Goal: Task Accomplishment & Management: Use online tool/utility

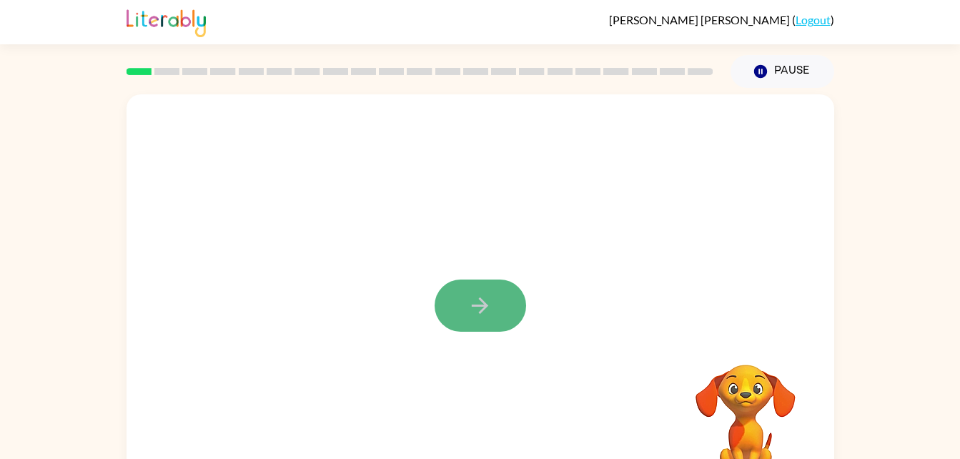
click at [479, 298] on icon "button" at bounding box center [479, 305] width 25 height 25
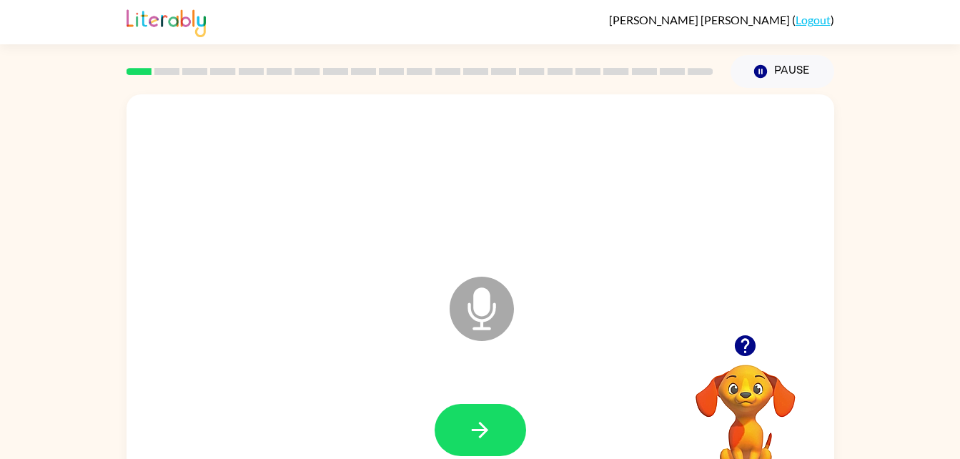
click at [488, 320] on icon at bounding box center [482, 309] width 64 height 64
click at [492, 453] on button "button" at bounding box center [480, 430] width 91 height 52
click at [469, 429] on icon "button" at bounding box center [479, 429] width 25 height 25
click at [494, 431] on button "button" at bounding box center [480, 430] width 91 height 52
click at [492, 453] on button "button" at bounding box center [480, 430] width 91 height 52
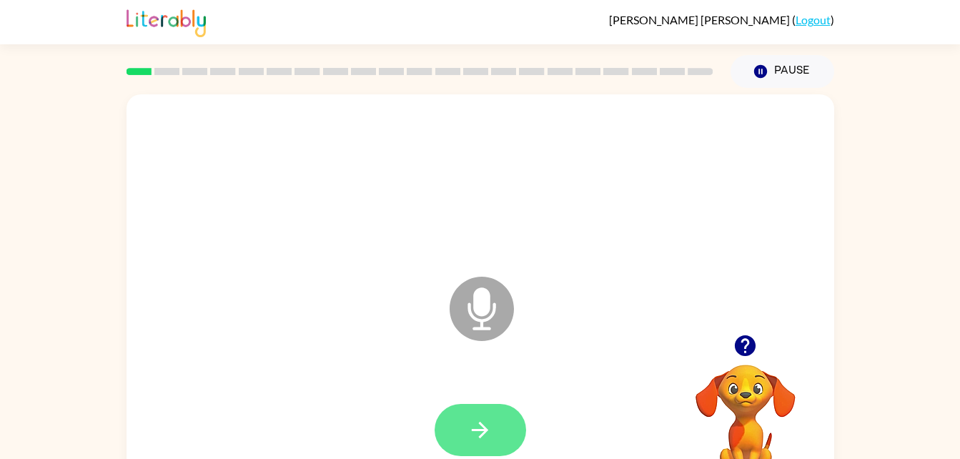
click at [500, 437] on button "button" at bounding box center [480, 430] width 91 height 52
click at [483, 437] on icon "button" at bounding box center [479, 429] width 25 height 25
click at [490, 404] on button "button" at bounding box center [480, 430] width 91 height 52
click at [506, 431] on button "button" at bounding box center [480, 430] width 91 height 52
click at [482, 417] on icon "button" at bounding box center [479, 429] width 25 height 25
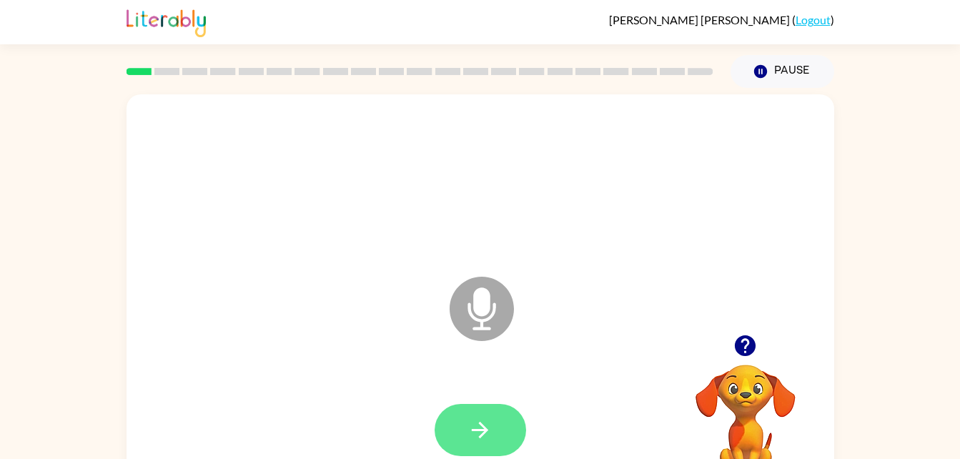
click at [486, 440] on icon "button" at bounding box center [479, 429] width 25 height 25
click at [538, 393] on div at bounding box center [480, 430] width 679 height 117
click at [489, 454] on button "button" at bounding box center [480, 430] width 91 height 52
click at [492, 453] on button "button" at bounding box center [480, 430] width 91 height 52
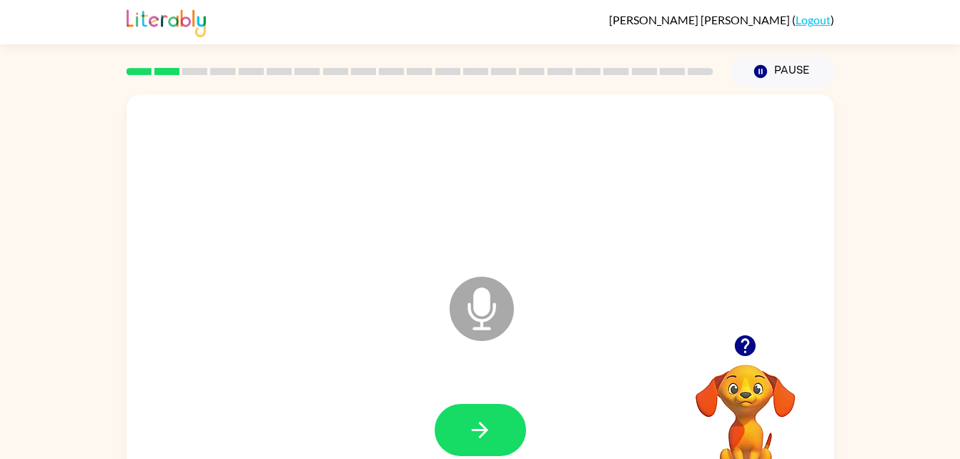
click at [492, 453] on div at bounding box center [480, 430] width 91 height 52
click at [493, 432] on button "button" at bounding box center [480, 430] width 91 height 52
click at [492, 453] on button "button" at bounding box center [480, 430] width 91 height 52
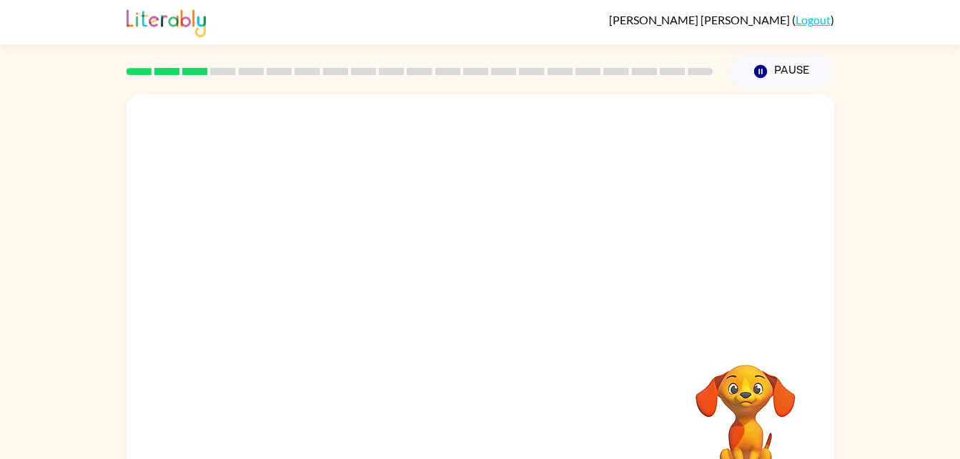
click at [492, 453] on div at bounding box center [480, 430] width 679 height 117
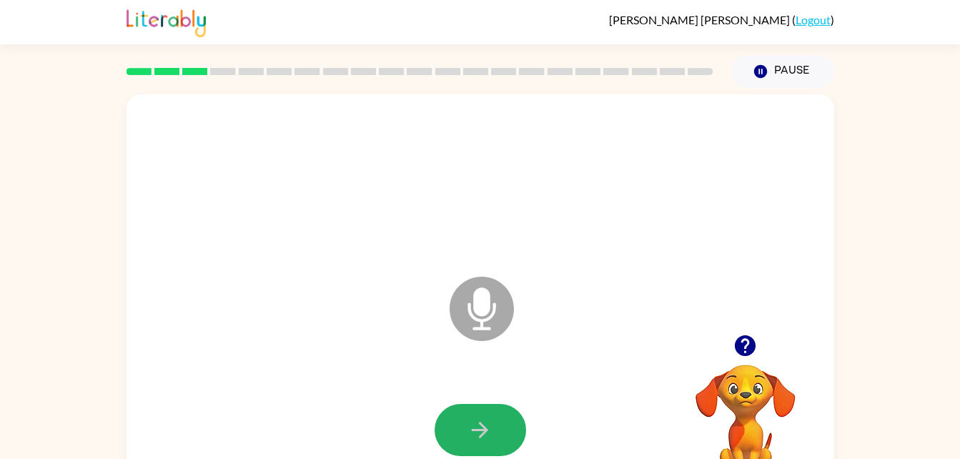
click at [492, 453] on button "button" at bounding box center [480, 430] width 91 height 52
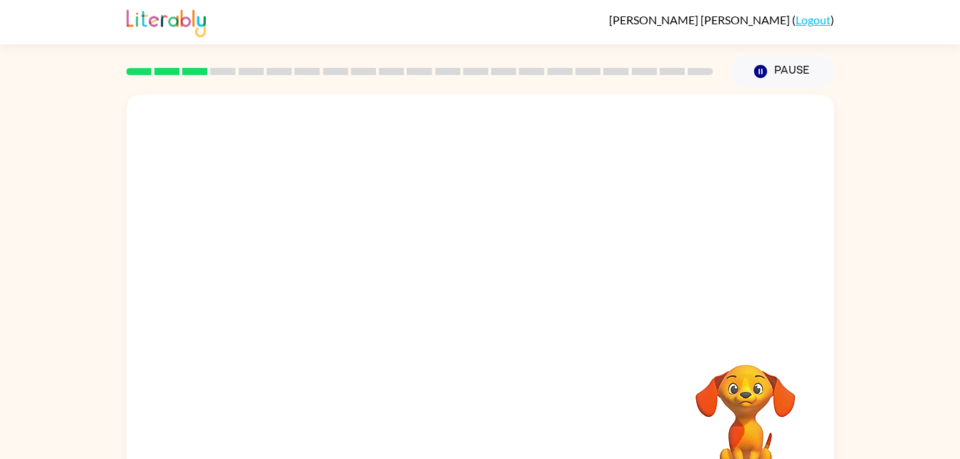
click at [492, 453] on div at bounding box center [480, 430] width 679 height 117
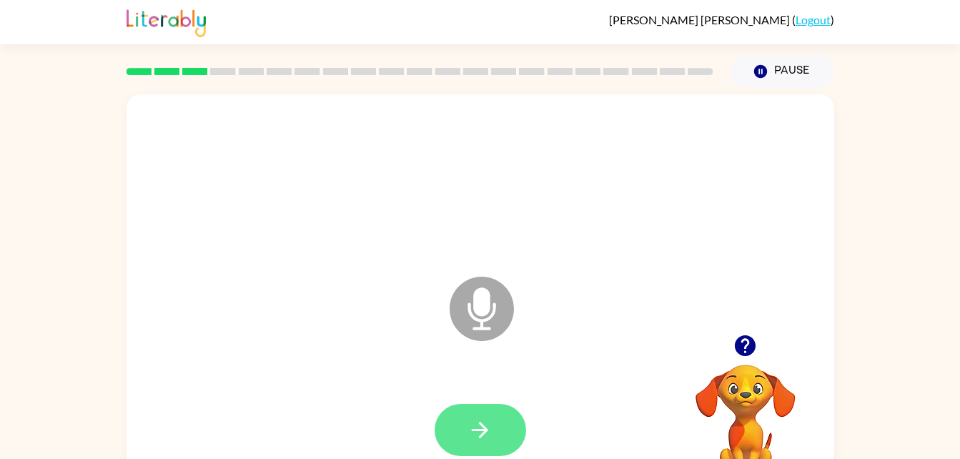
click at [476, 428] on icon "button" at bounding box center [479, 429] width 25 height 25
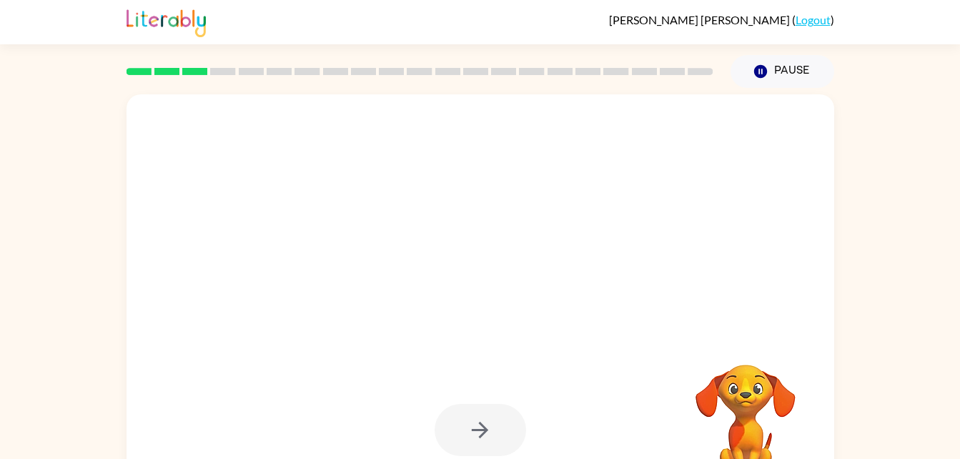
click at [390, 377] on div at bounding box center [480, 430] width 679 height 117
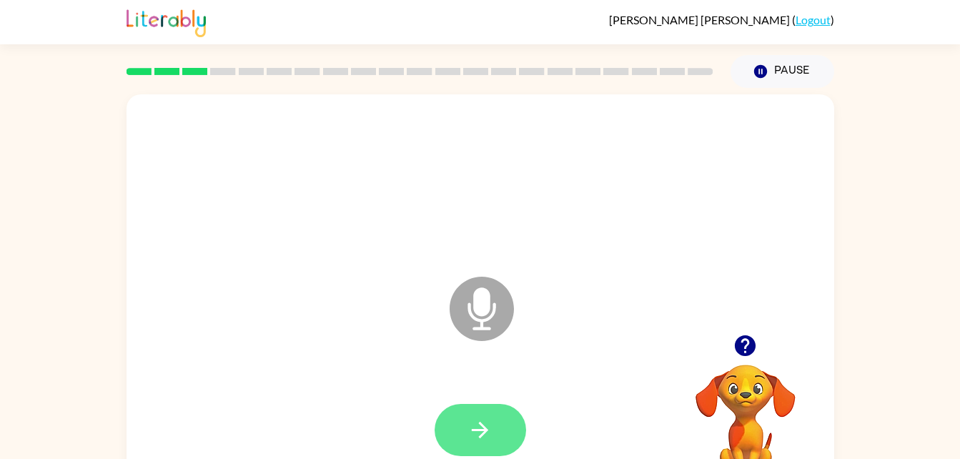
click at [476, 417] on icon "button" at bounding box center [479, 429] width 25 height 25
click at [484, 437] on icon "button" at bounding box center [479, 429] width 25 height 25
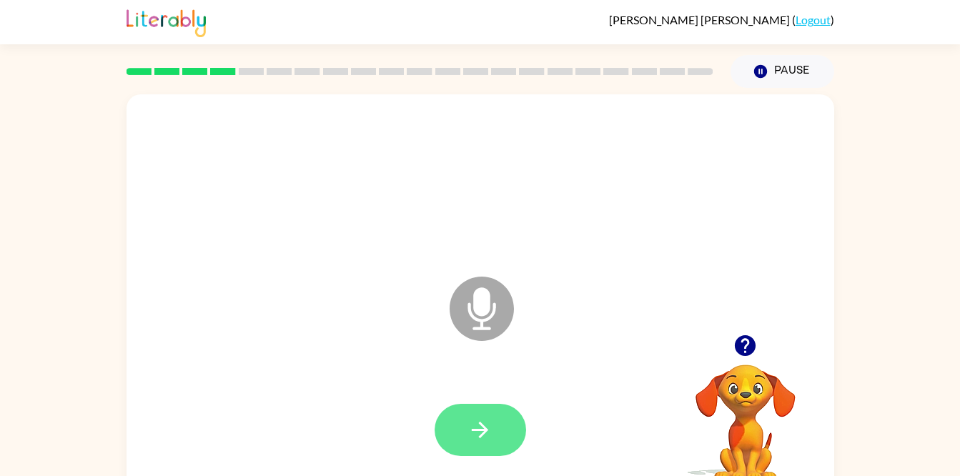
click at [485, 419] on icon "button" at bounding box center [479, 429] width 25 height 25
click at [500, 442] on button "button" at bounding box center [480, 430] width 91 height 52
click at [487, 437] on icon "button" at bounding box center [479, 429] width 25 height 25
click at [485, 426] on icon "button" at bounding box center [479, 429] width 25 height 25
click at [499, 420] on button "button" at bounding box center [480, 430] width 91 height 52
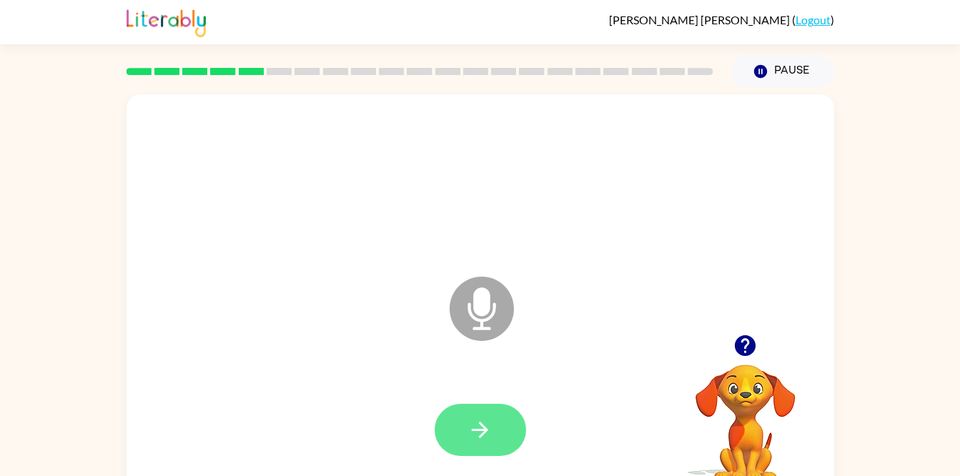
click at [490, 414] on button "button" at bounding box center [480, 430] width 91 height 52
click at [490, 442] on button "button" at bounding box center [480, 430] width 91 height 52
click at [490, 452] on button "button" at bounding box center [480, 430] width 91 height 52
click at [505, 426] on button "button" at bounding box center [480, 430] width 91 height 52
click at [490, 421] on icon "button" at bounding box center [479, 429] width 25 height 25
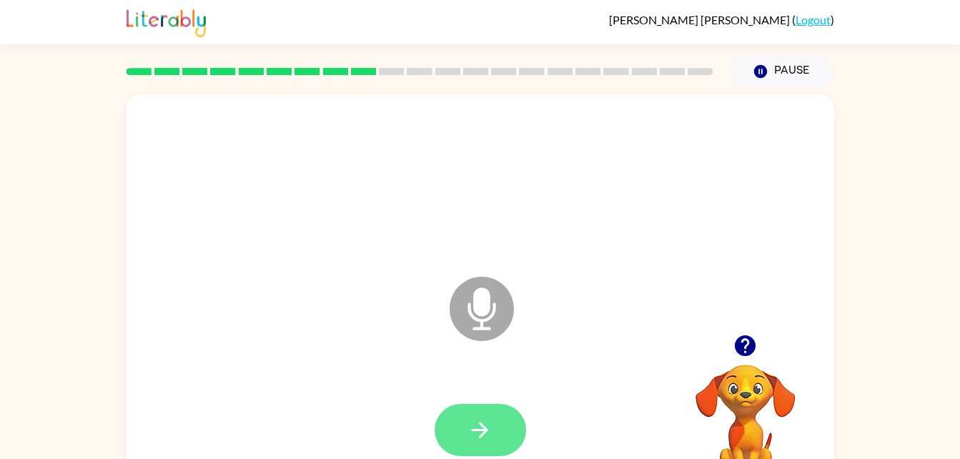
click at [485, 410] on button "button" at bounding box center [480, 430] width 91 height 52
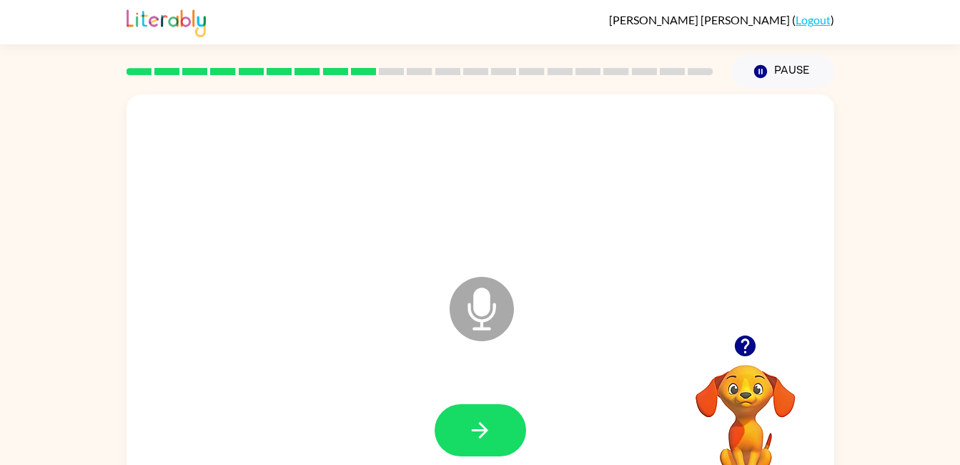
click at [496, 440] on button "button" at bounding box center [480, 430] width 91 height 52
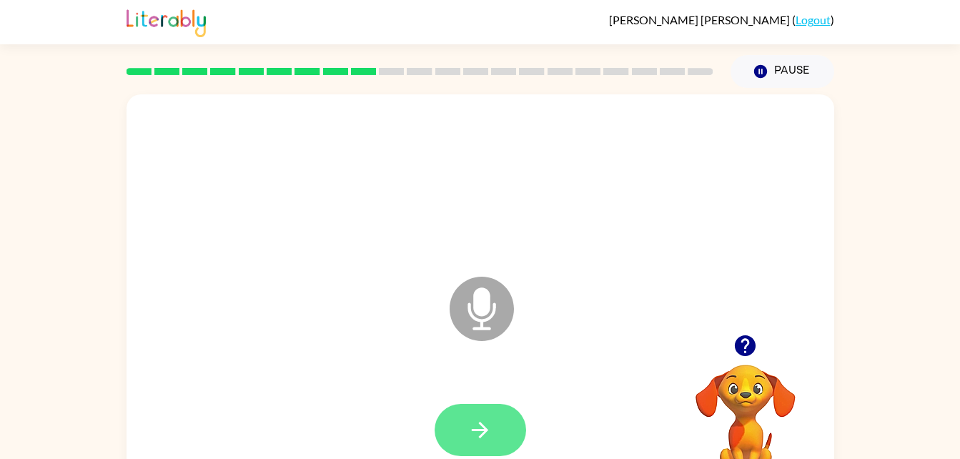
click at [488, 425] on icon "button" at bounding box center [479, 429] width 25 height 25
click at [503, 427] on button "button" at bounding box center [480, 430] width 91 height 52
click at [509, 430] on button "button" at bounding box center [480, 430] width 91 height 52
click at [499, 455] on button "button" at bounding box center [480, 430] width 91 height 52
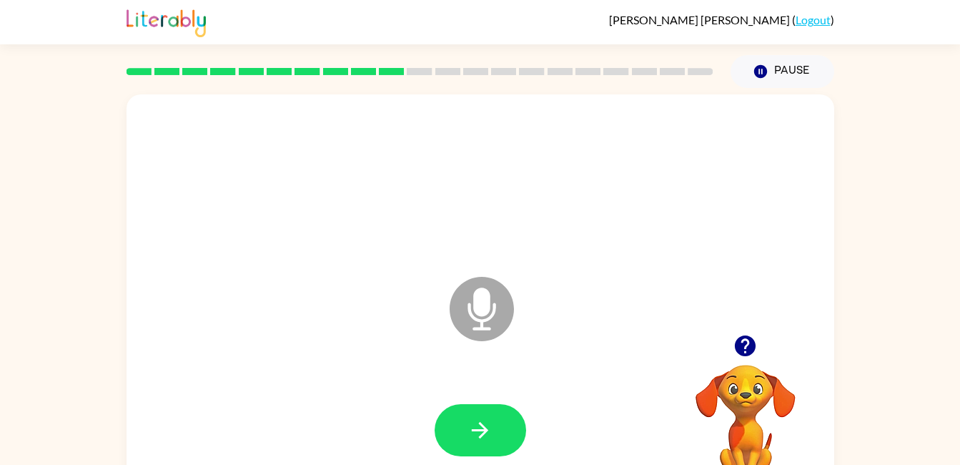
click at [468, 447] on button "button" at bounding box center [480, 430] width 91 height 52
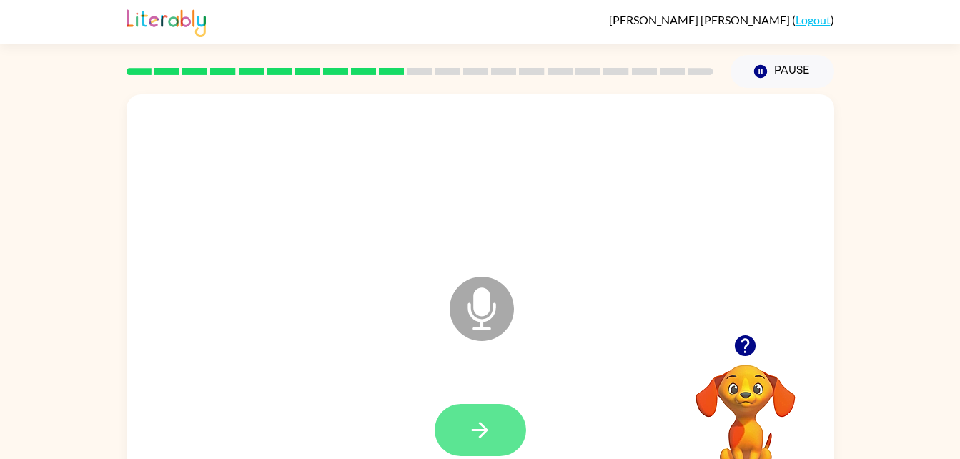
click at [496, 437] on button "button" at bounding box center [480, 430] width 91 height 52
click at [480, 420] on icon "button" at bounding box center [479, 429] width 25 height 25
click at [508, 436] on button "button" at bounding box center [480, 430] width 91 height 52
click at [497, 431] on button "button" at bounding box center [480, 430] width 91 height 52
click at [503, 424] on button "button" at bounding box center [480, 430] width 91 height 52
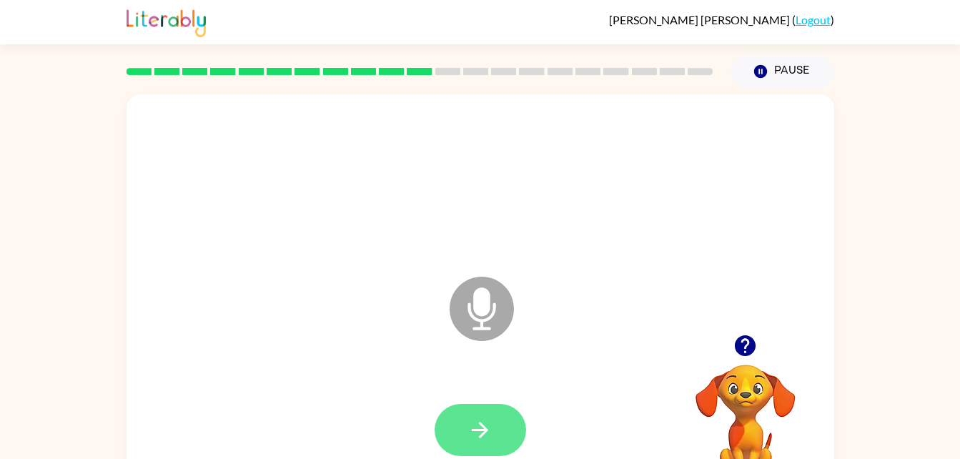
click at [488, 422] on icon "button" at bounding box center [479, 429] width 25 height 25
click at [505, 434] on button "button" at bounding box center [480, 430] width 91 height 52
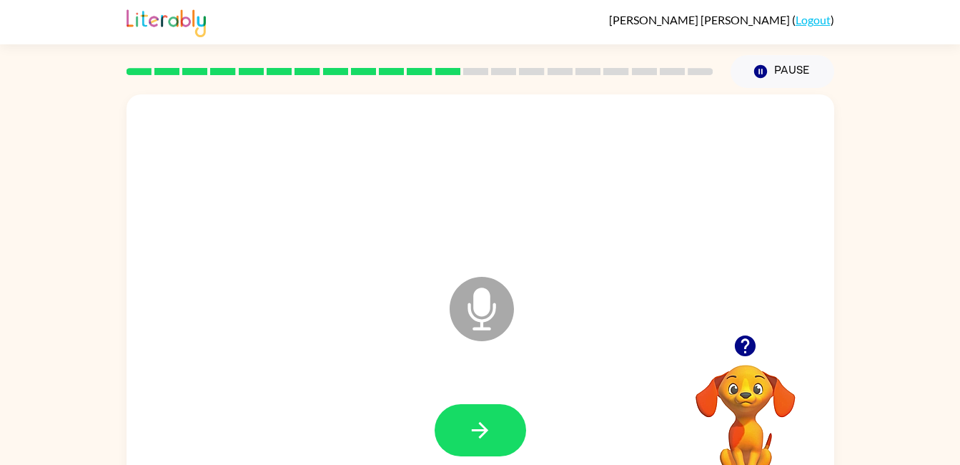
click at [503, 437] on button "button" at bounding box center [480, 430] width 91 height 52
click at [509, 424] on button "button" at bounding box center [480, 430] width 91 height 52
click at [491, 422] on icon "button" at bounding box center [479, 429] width 25 height 25
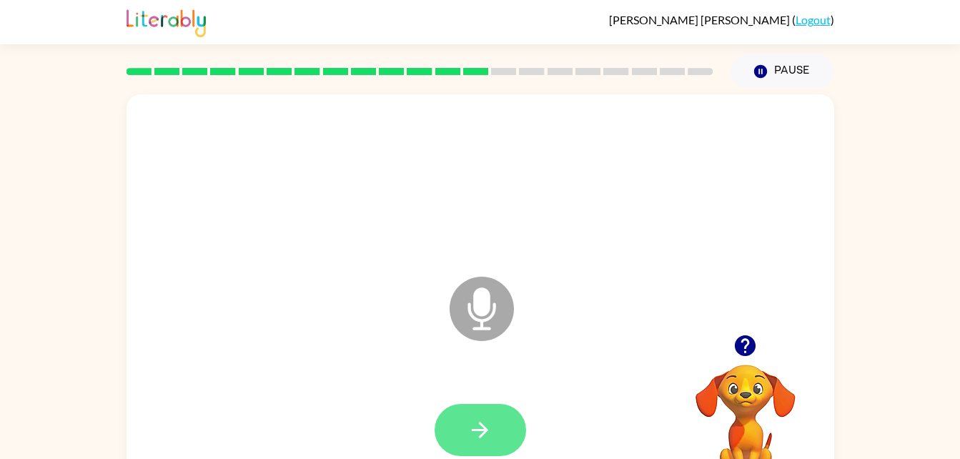
click at [477, 417] on icon "button" at bounding box center [479, 429] width 25 height 25
click at [480, 435] on icon "button" at bounding box center [479, 429] width 25 height 25
click at [495, 414] on button "button" at bounding box center [480, 430] width 91 height 52
click at [498, 420] on button "button" at bounding box center [480, 430] width 91 height 52
click at [471, 437] on icon "button" at bounding box center [479, 429] width 25 height 25
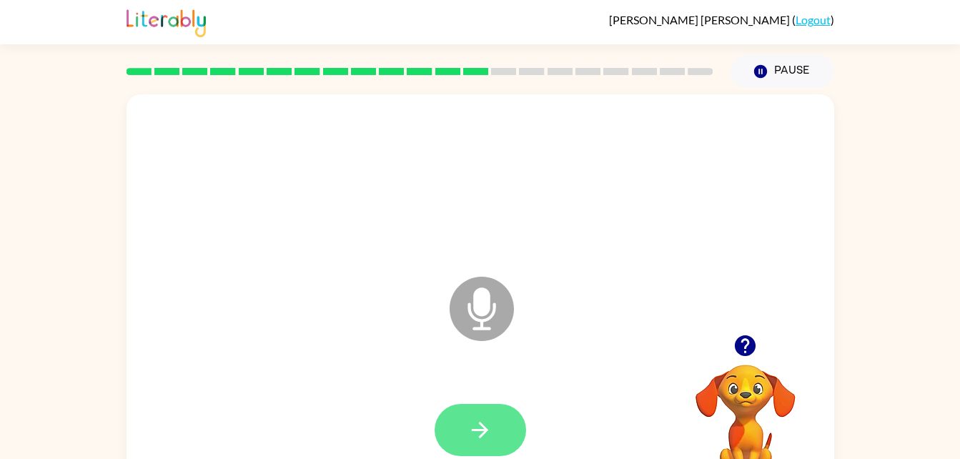
click at [496, 437] on button "button" at bounding box center [480, 430] width 91 height 52
click at [512, 426] on button "button" at bounding box center [480, 430] width 91 height 52
click at [475, 427] on icon "button" at bounding box center [479, 429] width 25 height 25
click at [487, 421] on icon "button" at bounding box center [479, 429] width 25 height 25
click at [472, 438] on icon "button" at bounding box center [479, 429] width 25 height 25
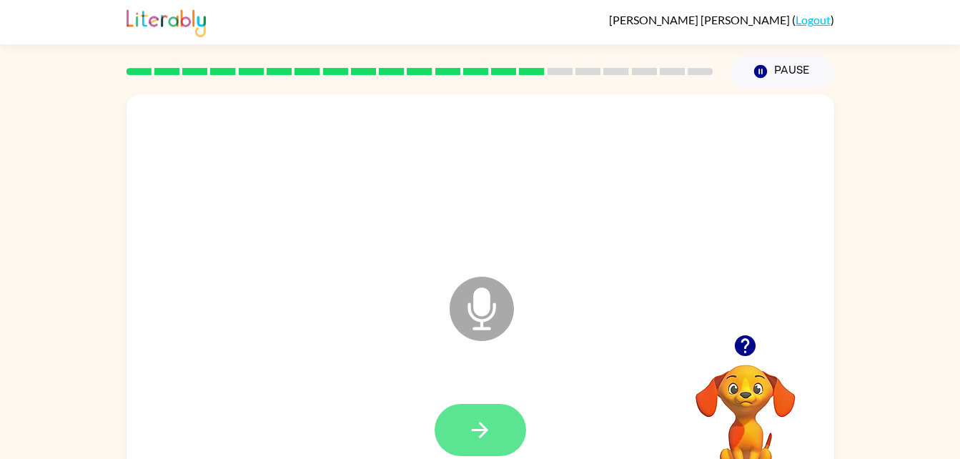
click at [482, 427] on icon "button" at bounding box center [479, 429] width 25 height 25
click at [483, 439] on icon "button" at bounding box center [479, 429] width 25 height 25
click at [502, 447] on button "button" at bounding box center [480, 430] width 91 height 52
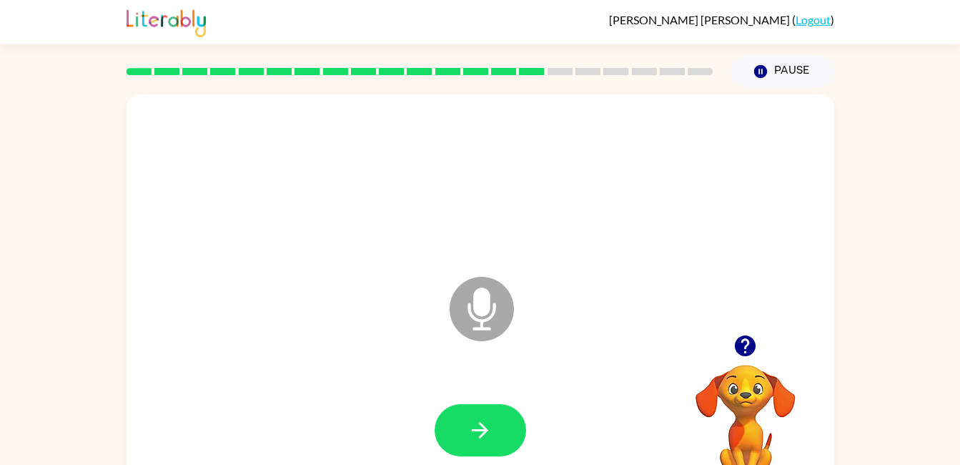
click at [483, 411] on button "button" at bounding box center [480, 430] width 91 height 52
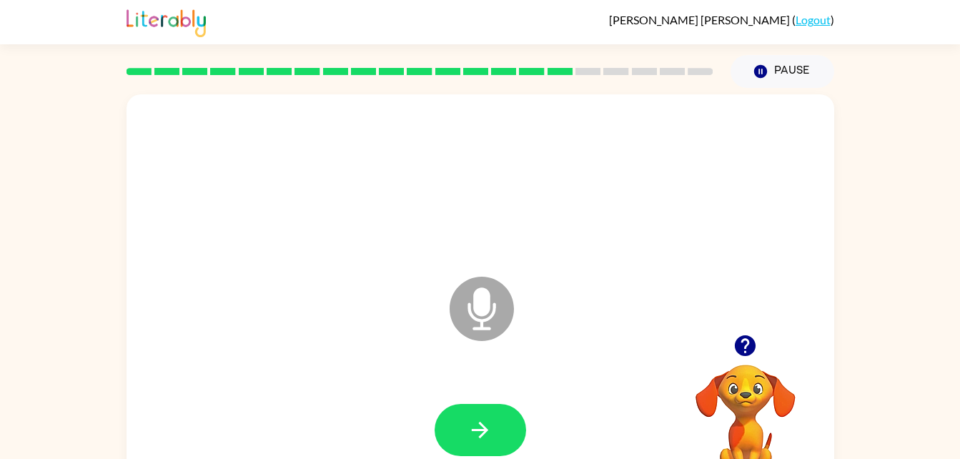
click at [943, 304] on div "Microphone The Microphone is here when it is your turn to talk Your browser mus…" at bounding box center [480, 295] width 960 height 415
click at [510, 421] on button "button" at bounding box center [480, 430] width 91 height 52
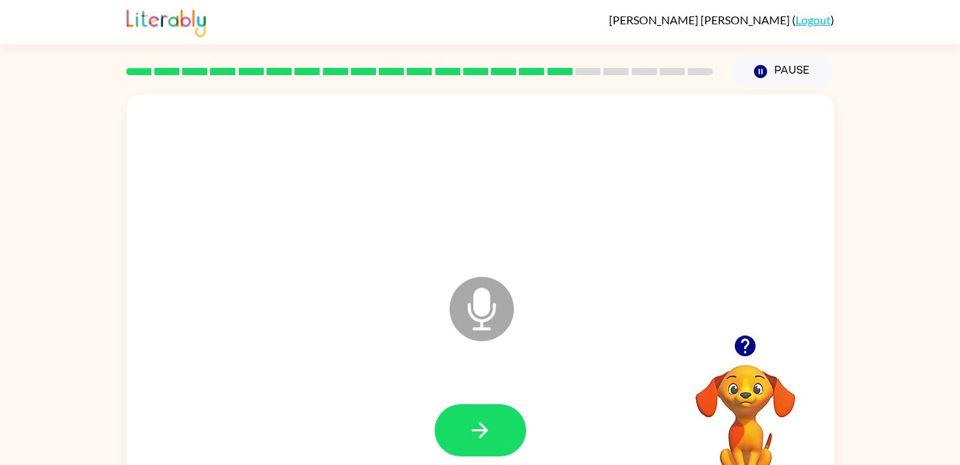
click at [500, 448] on button "button" at bounding box center [480, 430] width 91 height 52
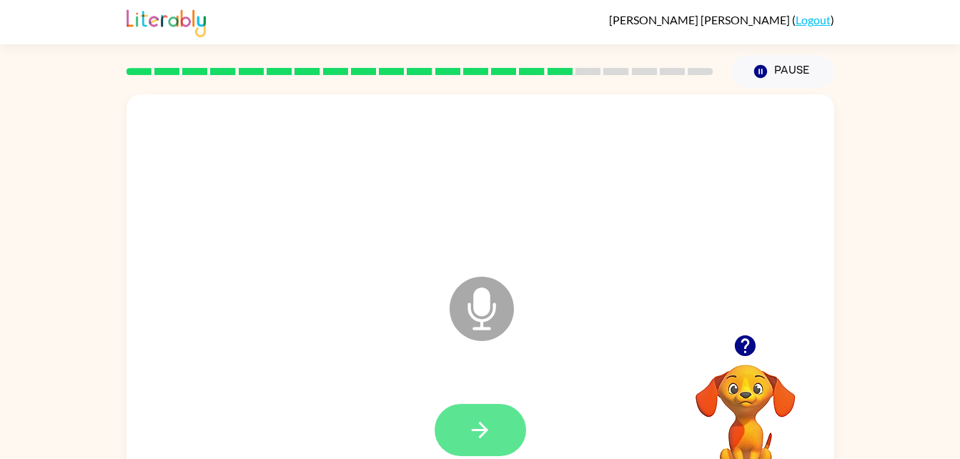
click at [483, 435] on icon "button" at bounding box center [480, 430] width 16 height 16
click at [484, 424] on icon "button" at bounding box center [479, 429] width 25 height 25
click at [485, 444] on button "button" at bounding box center [480, 430] width 91 height 52
click at [472, 437] on icon "button" at bounding box center [479, 429] width 25 height 25
click at [490, 432] on icon "button" at bounding box center [479, 429] width 25 height 25
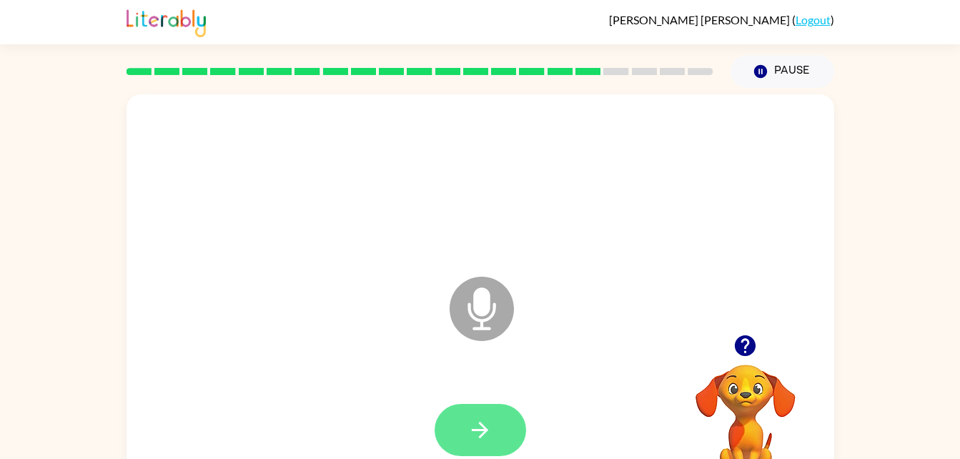
click at [483, 420] on icon "button" at bounding box center [479, 429] width 25 height 25
click at [478, 432] on icon "button" at bounding box center [479, 429] width 25 height 25
click at [487, 444] on button "button" at bounding box center [480, 430] width 91 height 52
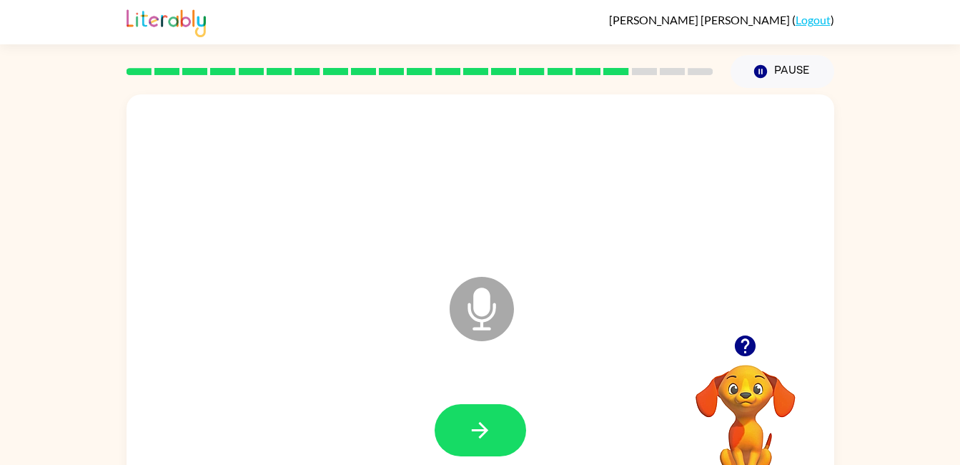
click at [480, 424] on icon "button" at bounding box center [480, 430] width 16 height 16
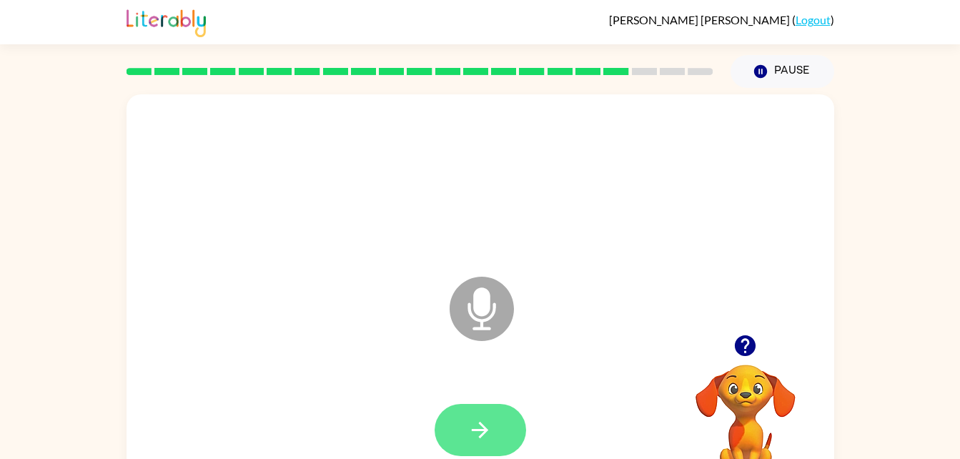
click at [488, 433] on icon "button" at bounding box center [479, 429] width 25 height 25
click at [460, 435] on button "button" at bounding box center [480, 430] width 91 height 52
click at [499, 440] on button "button" at bounding box center [480, 430] width 91 height 52
click at [495, 434] on button "button" at bounding box center [480, 430] width 91 height 52
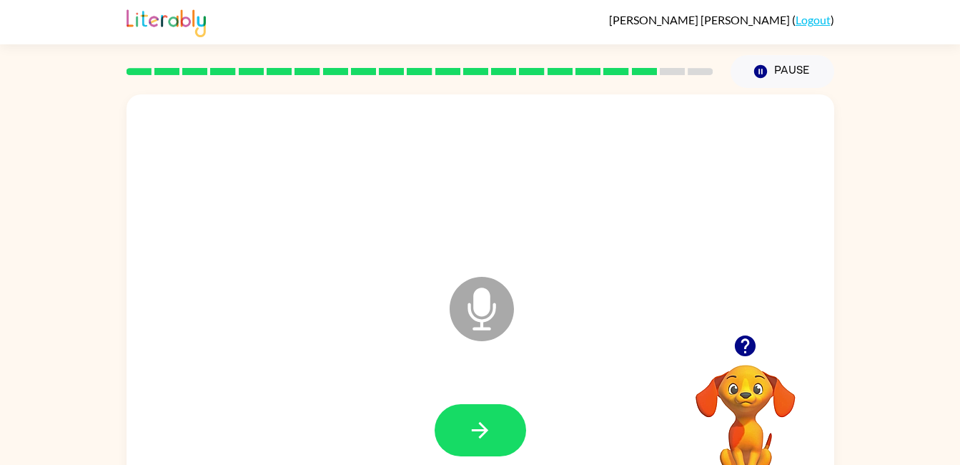
click at [477, 435] on icon "button" at bounding box center [479, 429] width 25 height 25
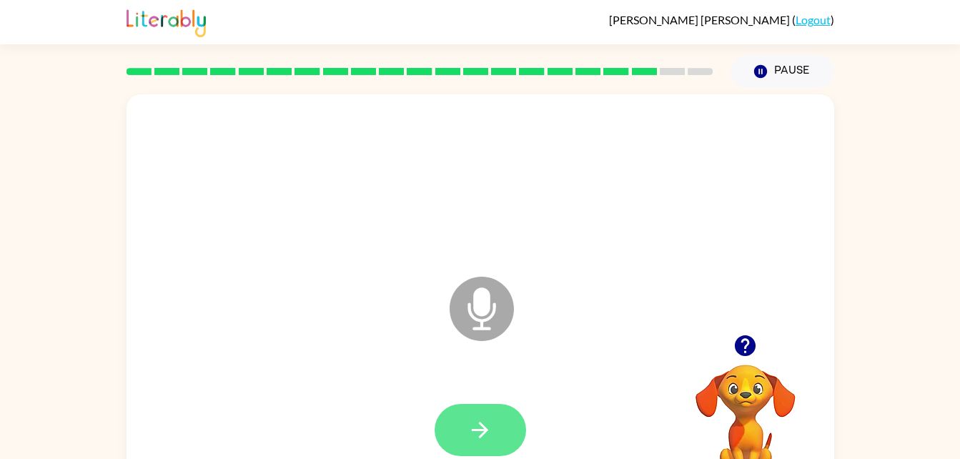
click at [483, 421] on icon "button" at bounding box center [479, 429] width 25 height 25
click at [497, 446] on button "button" at bounding box center [480, 430] width 91 height 52
click at [472, 429] on icon "button" at bounding box center [480, 430] width 16 height 16
click at [465, 453] on button "button" at bounding box center [480, 430] width 91 height 52
click at [500, 435] on button "button" at bounding box center [480, 430] width 91 height 52
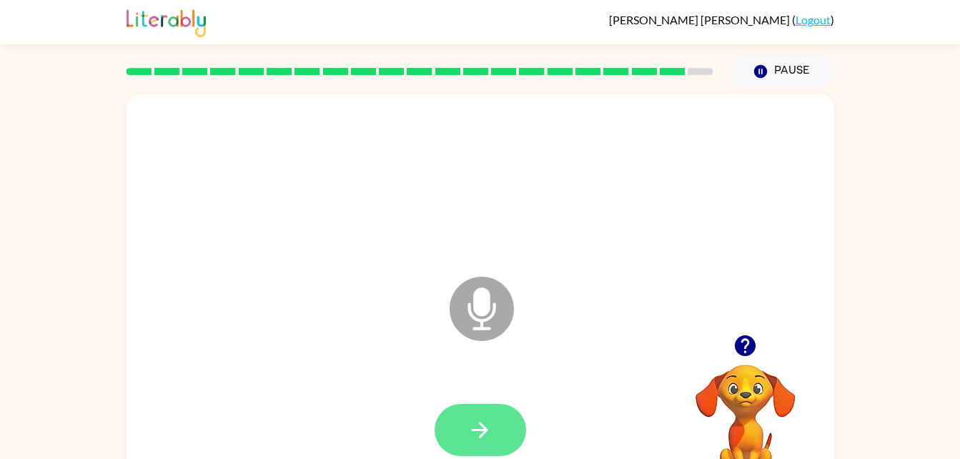
click at [467, 425] on button "button" at bounding box center [480, 430] width 91 height 52
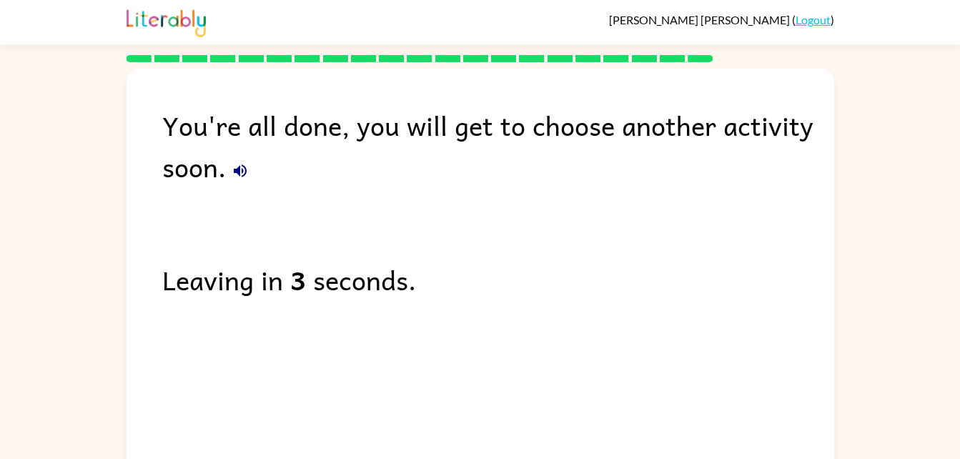
click at [245, 167] on icon "button" at bounding box center [240, 170] width 17 height 17
